Goal: Information Seeking & Learning: Learn about a topic

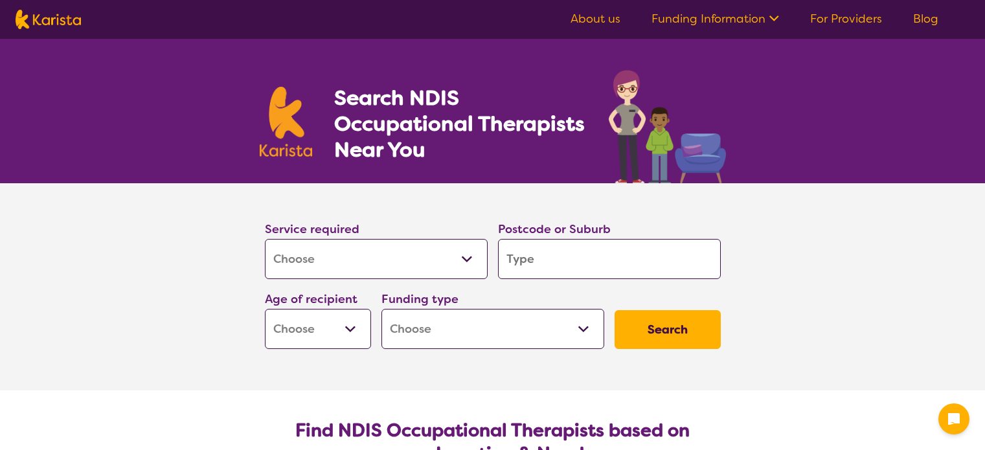
select select "[MEDICAL_DATA]"
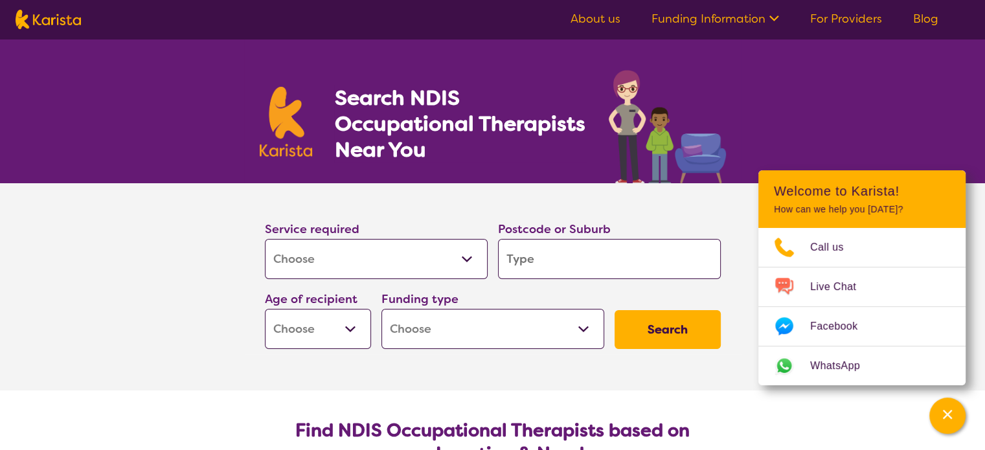
click at [554, 257] on input "search" at bounding box center [609, 259] width 223 height 40
type input "3"
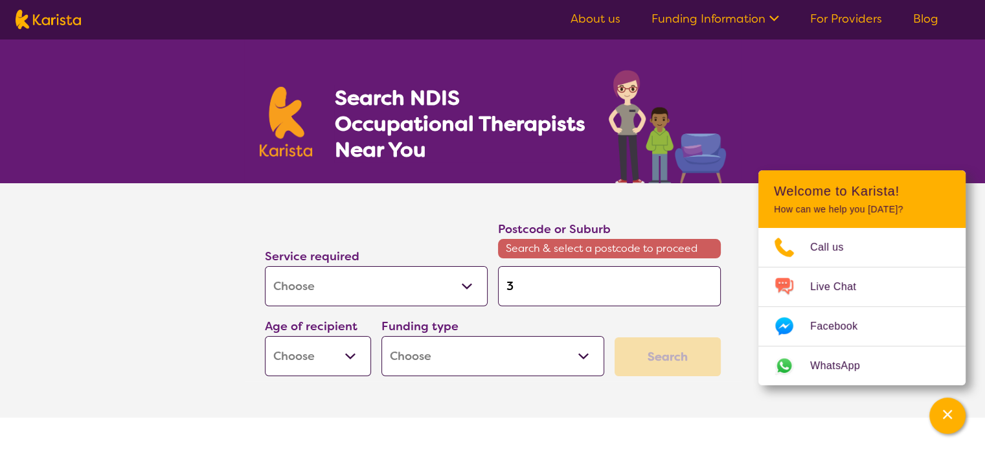
type input "31"
type input "313"
type input "3138"
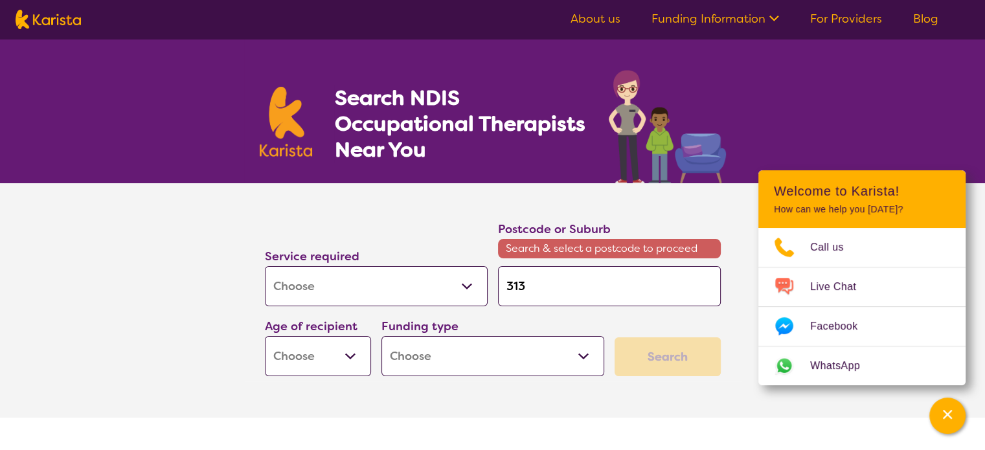
type input "3138"
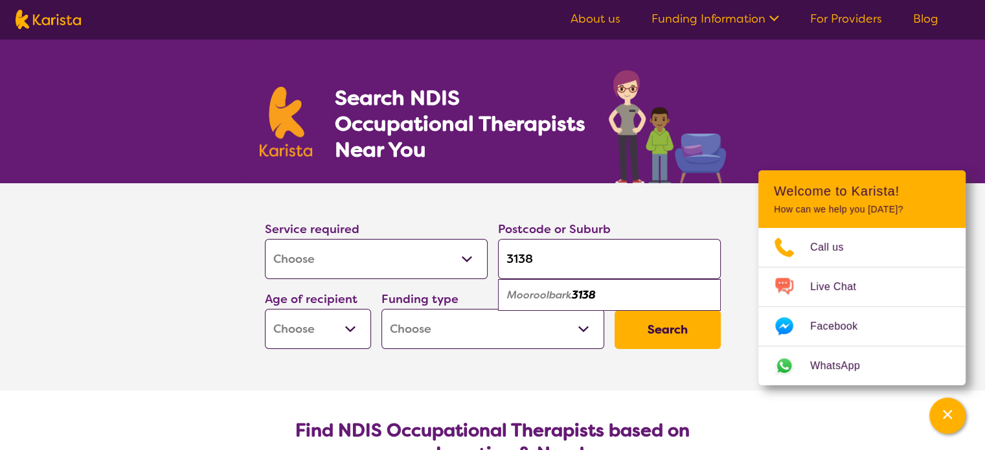
type input "3138"
click at [552, 296] on em "Mooroolbark" at bounding box center [539, 295] width 65 height 14
click at [355, 337] on select "Early Childhood - 0 to 9 Child - 10 to 11 Adolescent - 12 to 17 Adult - 18 to 6…" at bounding box center [318, 329] width 106 height 40
select select "EC"
click at [265, 309] on select "Early Childhood - 0 to 9 Child - 10 to 11 Adolescent - 12 to 17 Adult - 18 to 6…" at bounding box center [318, 329] width 106 height 40
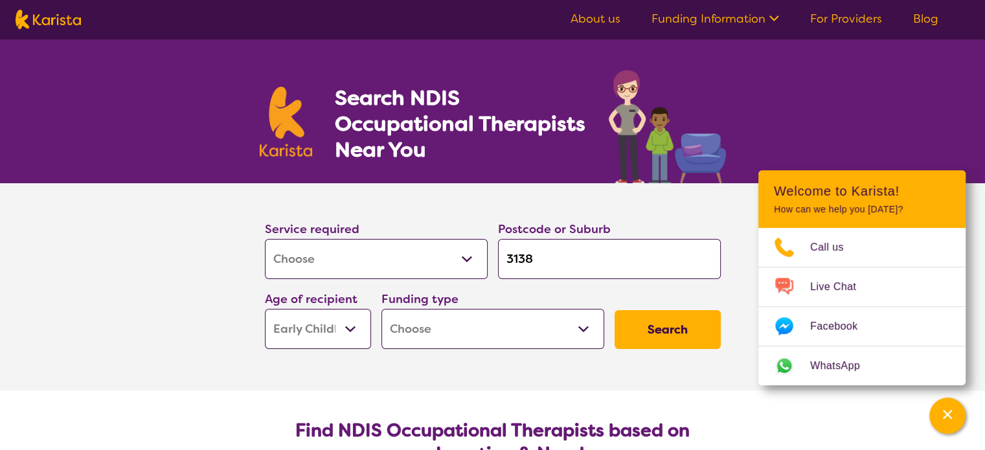
select select "EC"
click at [552, 339] on select "Home Care Package (HCP) National Disability Insurance Scheme (NDIS) I don't know" at bounding box center [492, 329] width 223 height 40
click at [643, 333] on button "Search" at bounding box center [667, 329] width 106 height 39
click at [509, 336] on select "Home Care Package (HCP) National Disability Insurance Scheme (NDIS) I don't know" at bounding box center [492, 329] width 223 height 40
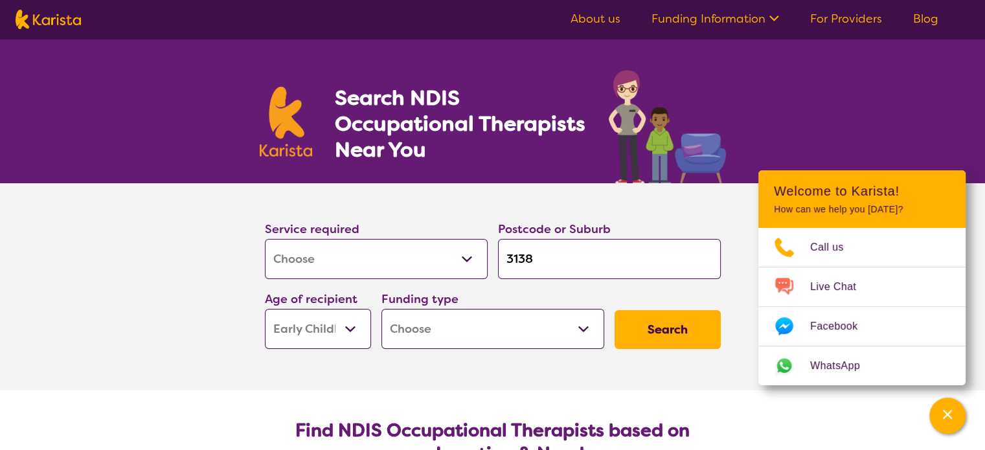
select select "i-don-t-know"
click at [381, 309] on select "Home Care Package (HCP) National Disability Insurance Scheme (NDIS) I don't know" at bounding box center [492, 329] width 223 height 40
select select "i-don-t-know"
click at [647, 342] on button "Search" at bounding box center [667, 329] width 106 height 39
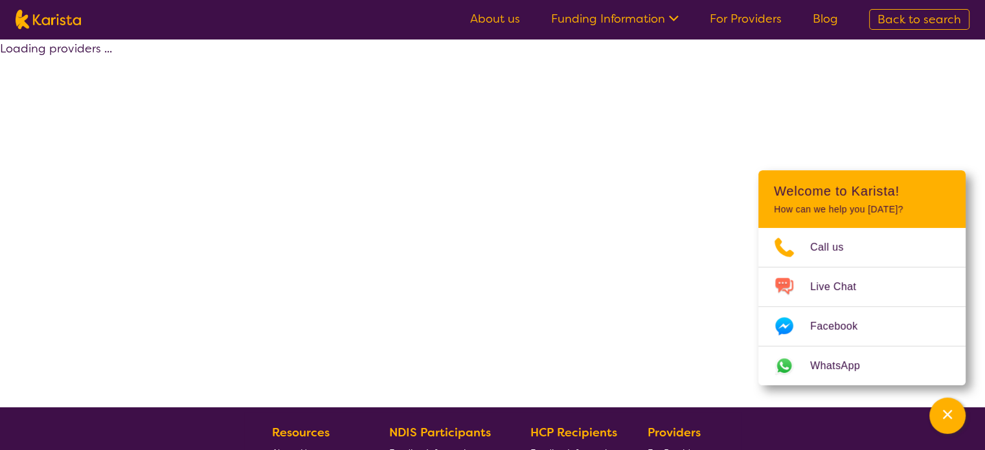
select select "[MEDICAL_DATA]"
select select "EC"
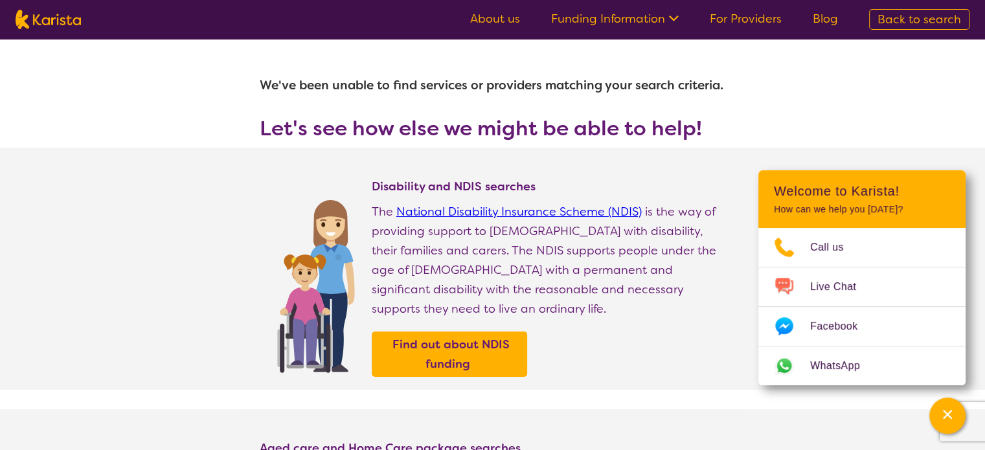
click at [890, 17] on span "Back to search" at bounding box center [919, 20] width 84 height 16
select select "[MEDICAL_DATA]"
select select "EC"
select select "i-don-t-know"
select select "[MEDICAL_DATA]"
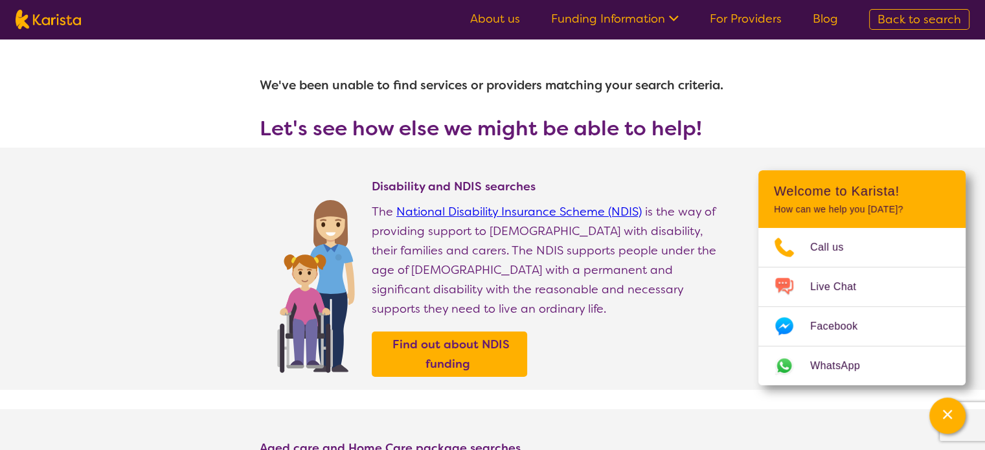
select select "EC"
select select "i-don-t-know"
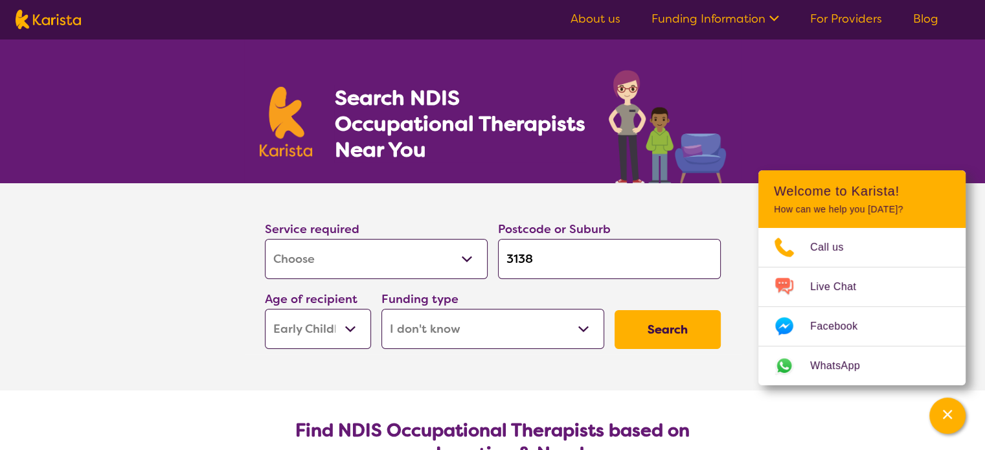
click at [522, 333] on select "Home Care Package (HCP) National Disability Insurance Scheme (NDIS) I don't know" at bounding box center [492, 329] width 223 height 40
select select "NDIS"
click at [381, 309] on select "Home Care Package (HCP) National Disability Insurance Scheme (NDIS) I don't know" at bounding box center [492, 329] width 223 height 40
select select "NDIS"
click at [658, 332] on button "Search" at bounding box center [667, 329] width 106 height 39
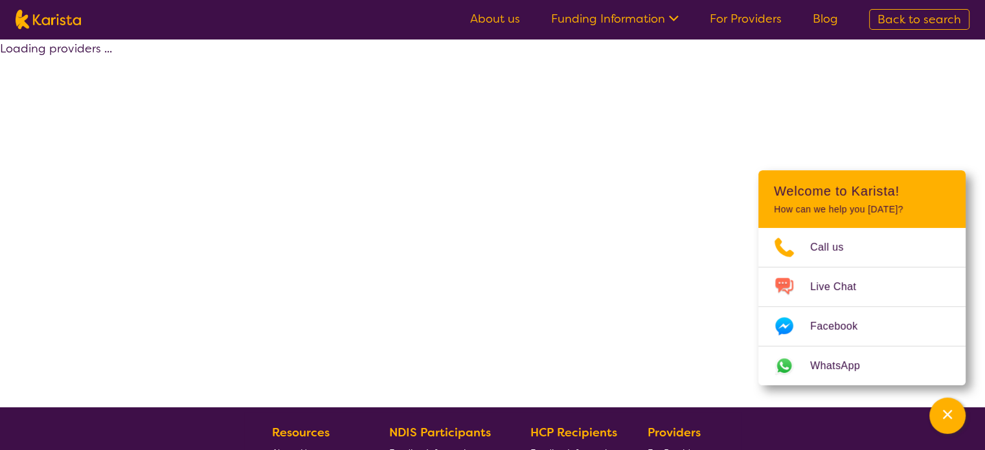
select select "by_score"
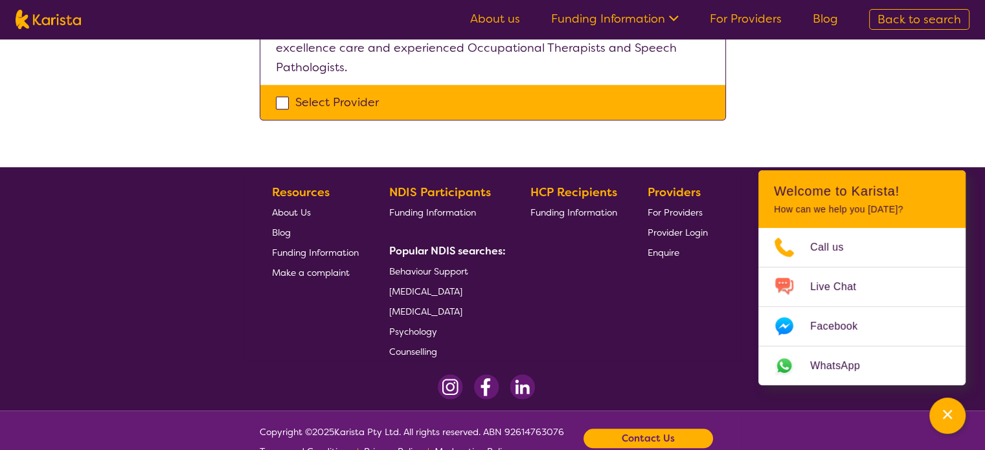
scroll to position [1269, 0]
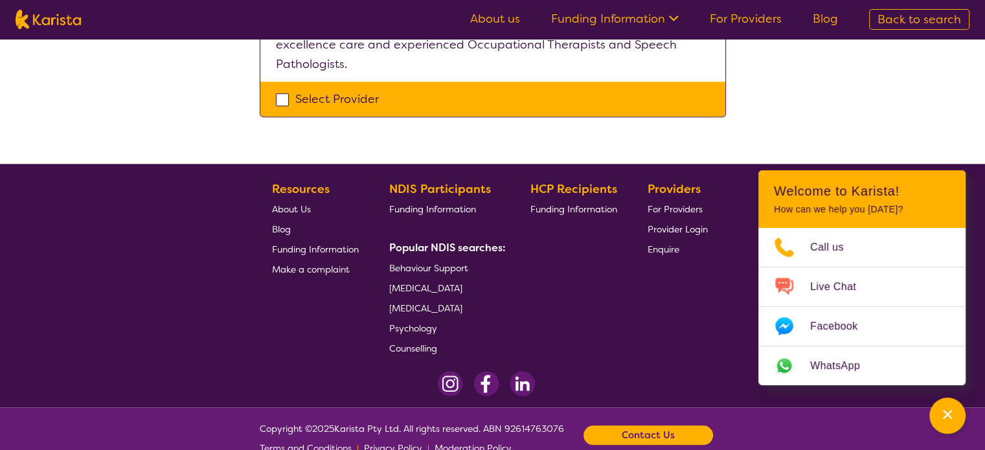
select select "[MEDICAL_DATA]"
select select "EC"
select select "NDIS"
select select "[MEDICAL_DATA]"
select select "EC"
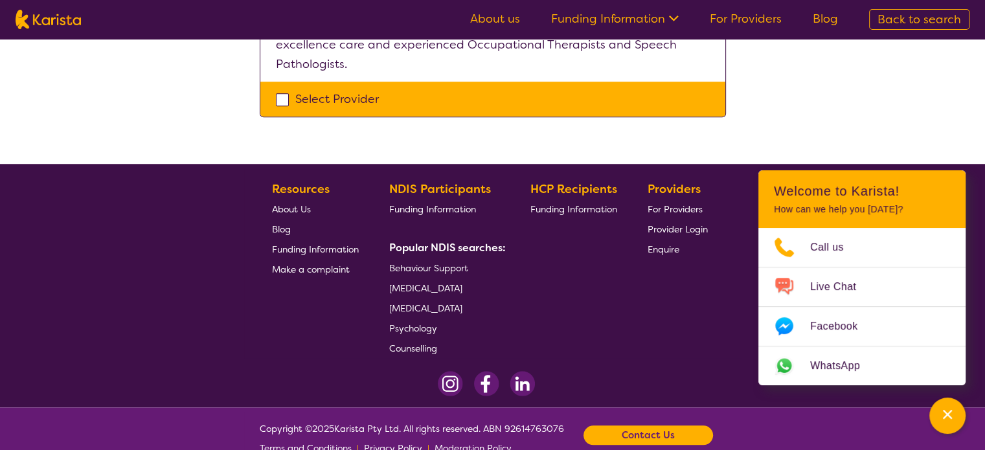
select select "NDIS"
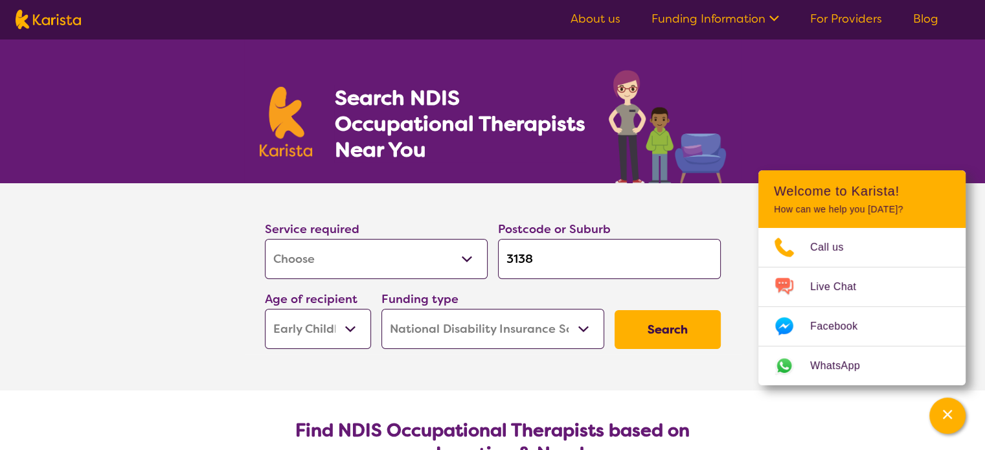
select select "[MEDICAL_DATA]"
select select "EC"
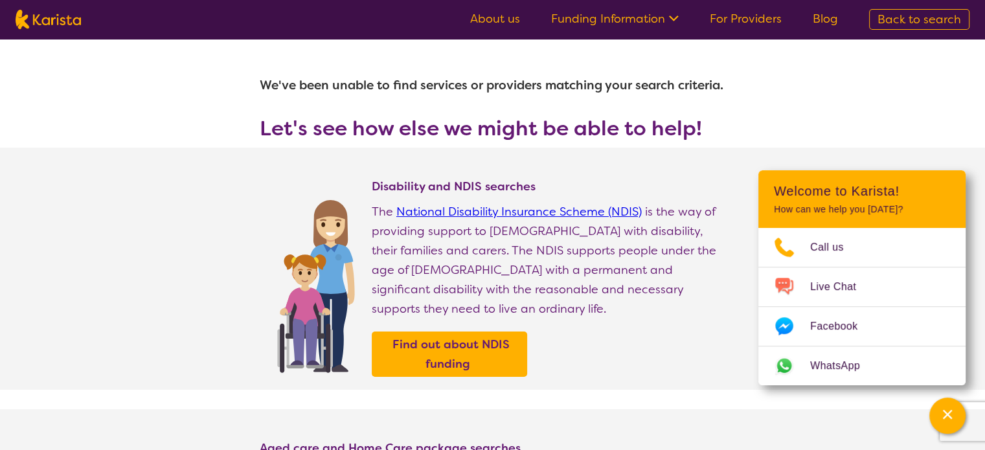
select select "[MEDICAL_DATA]"
select select "EC"
select select "NDIS"
select select "[MEDICAL_DATA]"
select select "EC"
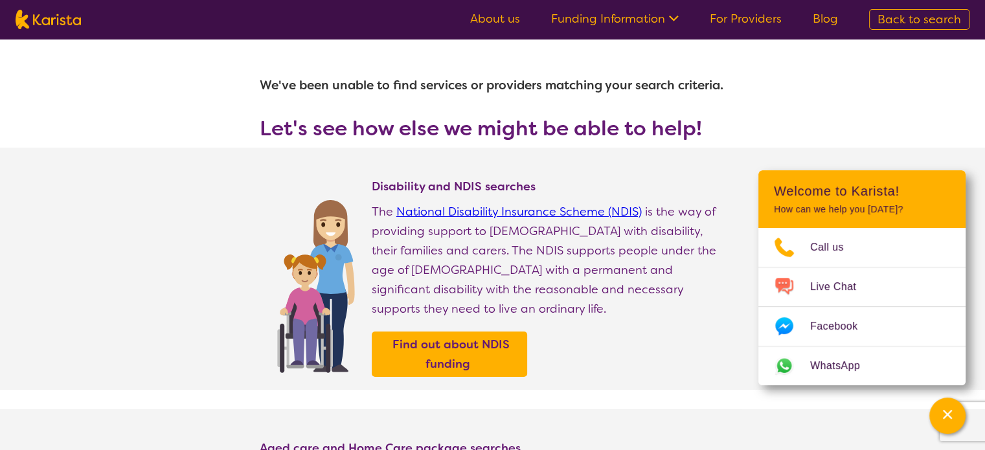
select select "NDIS"
